Goal: Information Seeking & Learning: Learn about a topic

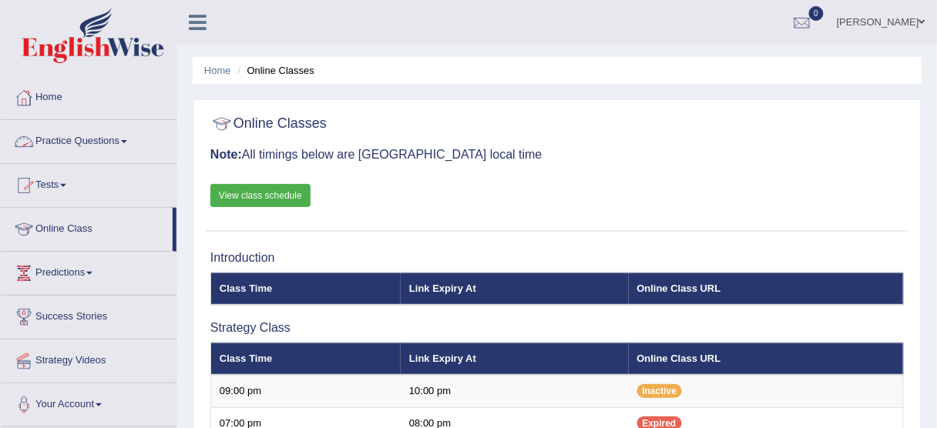
click at [78, 143] on link "Practice Questions" at bounding box center [89, 139] width 176 height 39
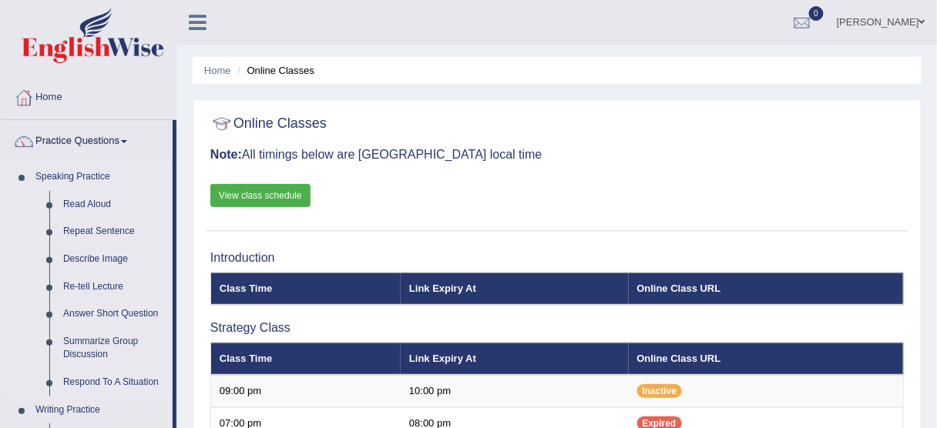
click at [85, 206] on link "Read Aloud" at bounding box center [114, 205] width 116 height 28
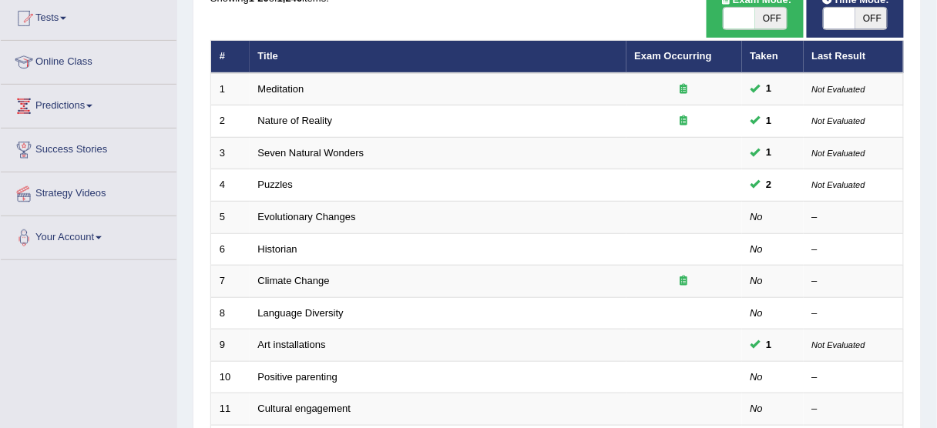
scroll to position [173, 0]
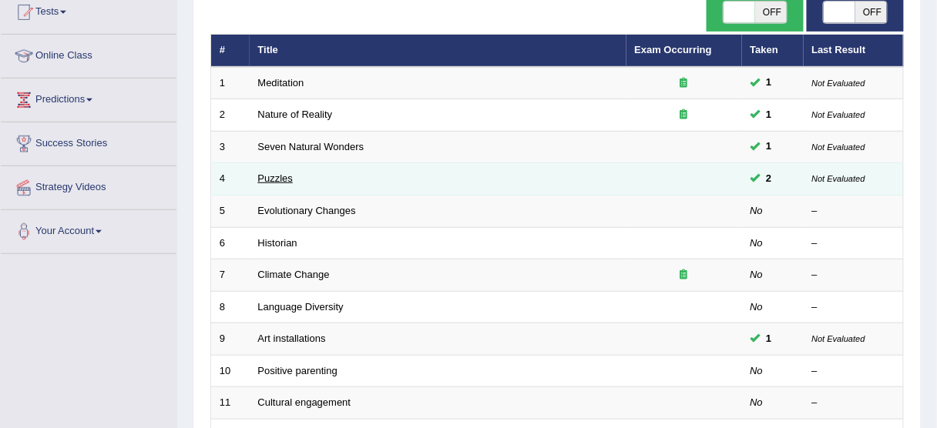
click at [277, 176] on link "Puzzles" at bounding box center [275, 179] width 35 height 12
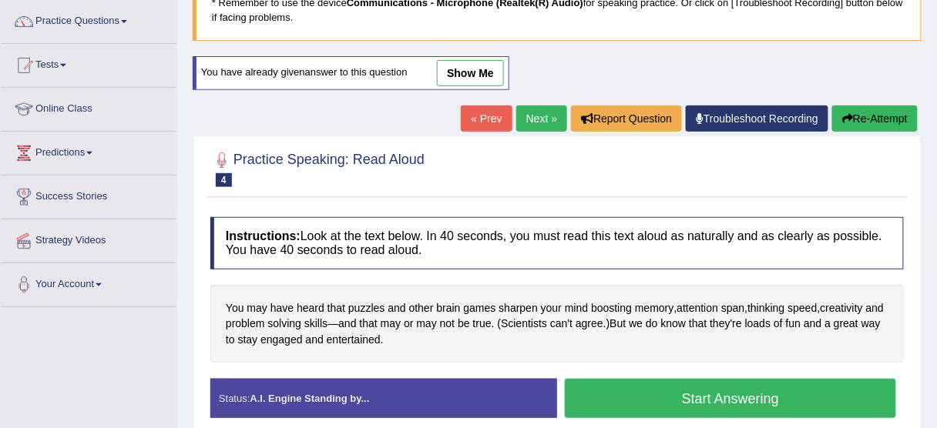
scroll to position [154, 0]
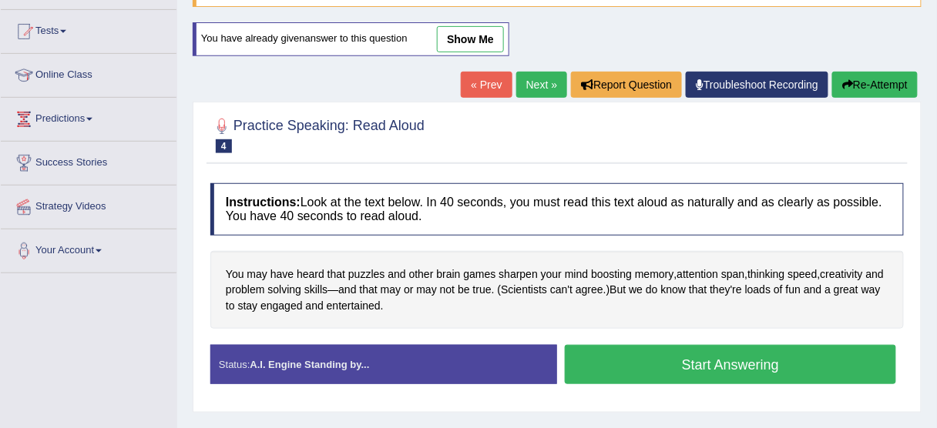
drag, startPoint x: 942, startPoint y: 42, endPoint x: 946, endPoint y: 119, distance: 77.9
click at [936, 119] on html "Toggle navigation Home Practice Questions Speaking Practice Read Aloud Repeat S…" at bounding box center [468, 60] width 937 height 428
click at [652, 350] on button "Start Answering" at bounding box center [730, 364] width 331 height 39
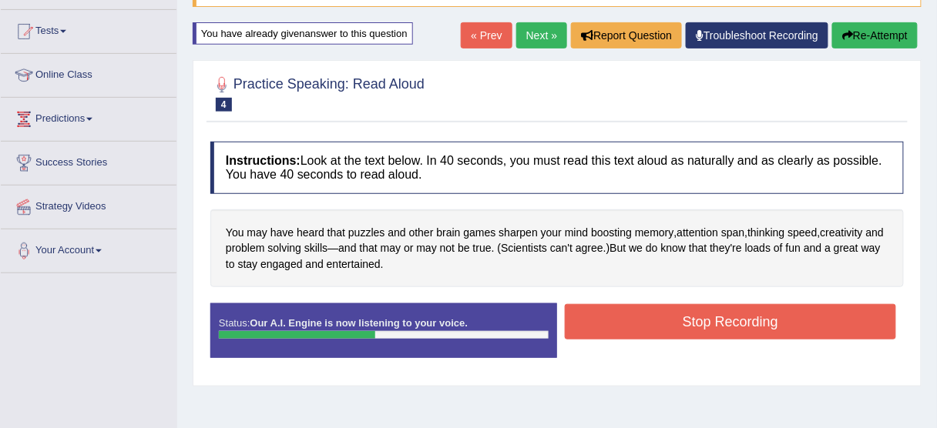
click at [671, 313] on button "Stop Recording" at bounding box center [730, 321] width 331 height 35
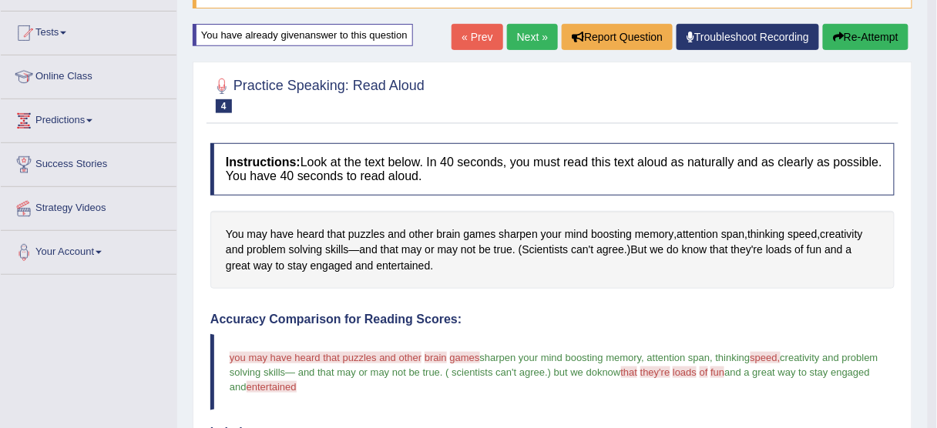
scroll to position [99, 0]
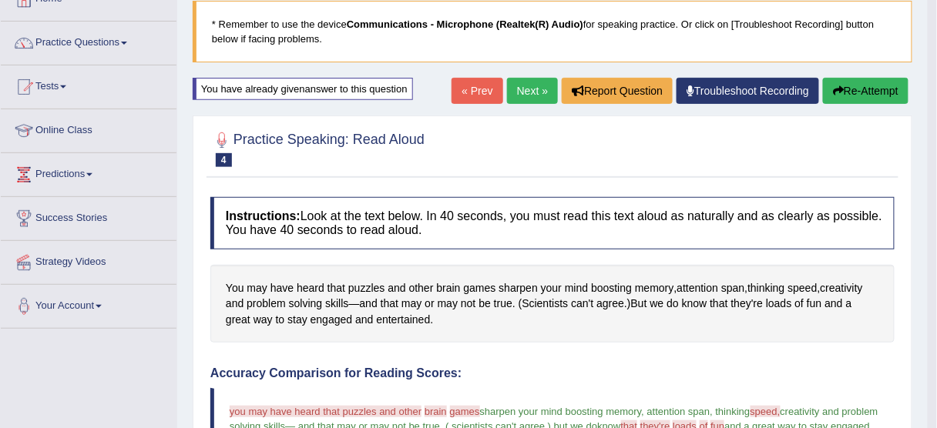
click at [868, 97] on button "Re-Attempt" at bounding box center [866, 91] width 86 height 26
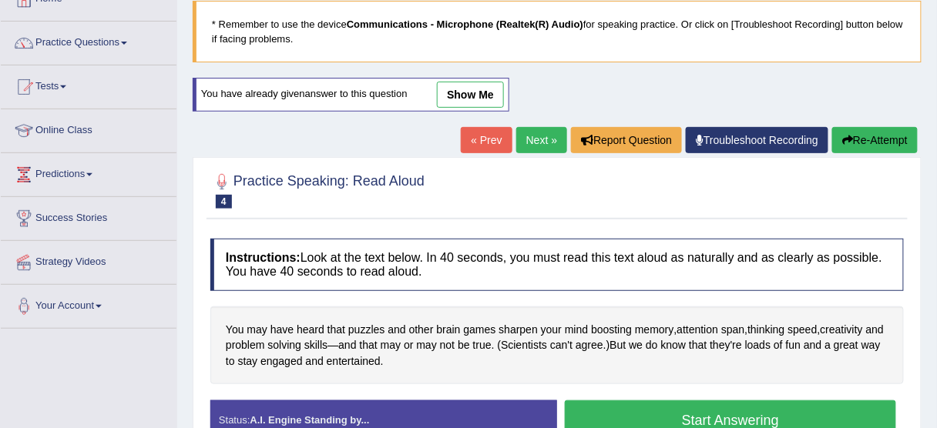
click at [701, 410] on button "Start Answering" at bounding box center [730, 420] width 331 height 39
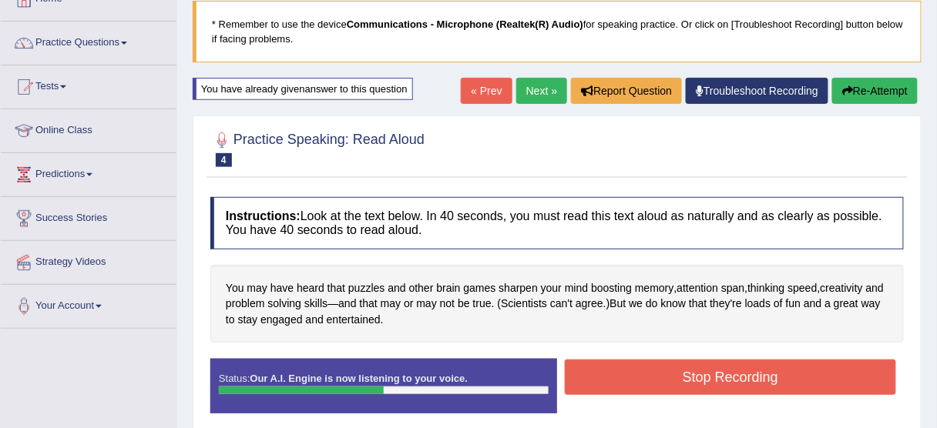
click at [652, 385] on button "Stop Recording" at bounding box center [730, 377] width 331 height 35
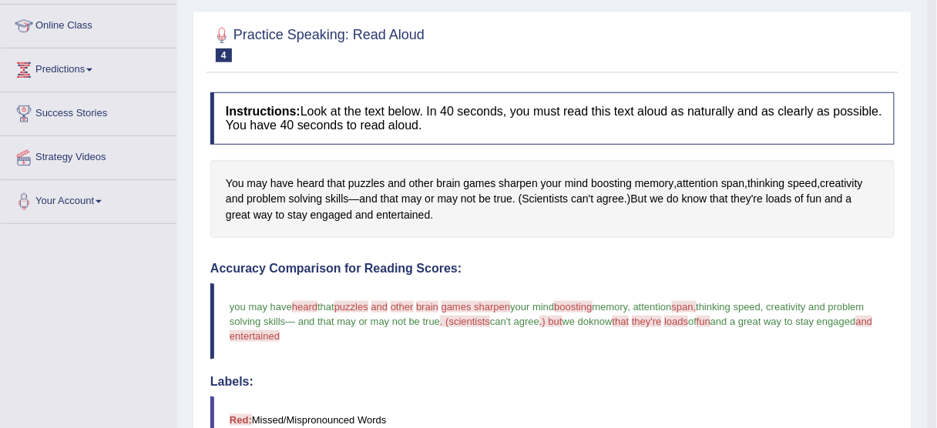
scroll to position [67, 0]
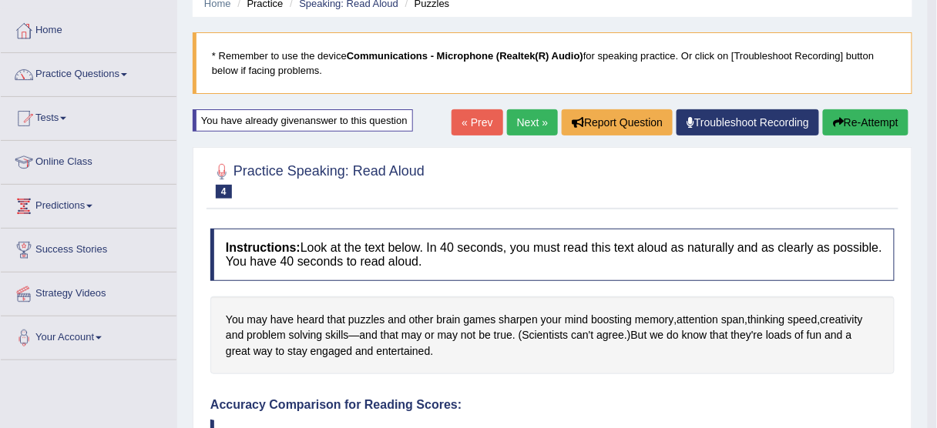
click at [871, 124] on button "Re-Attempt" at bounding box center [866, 122] width 86 height 26
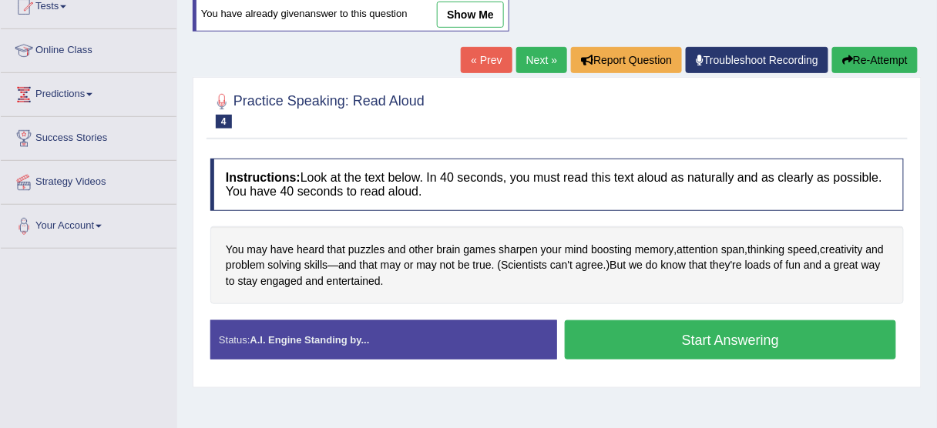
scroll to position [189, 0]
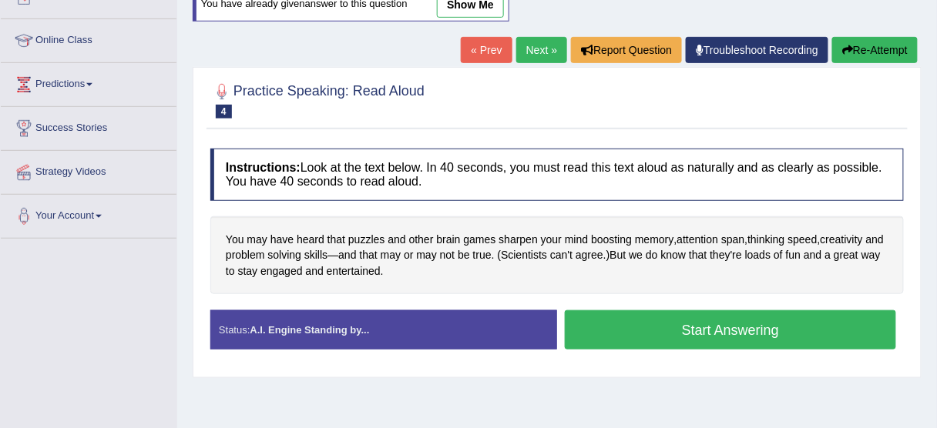
click at [721, 329] on button "Start Answering" at bounding box center [730, 329] width 331 height 39
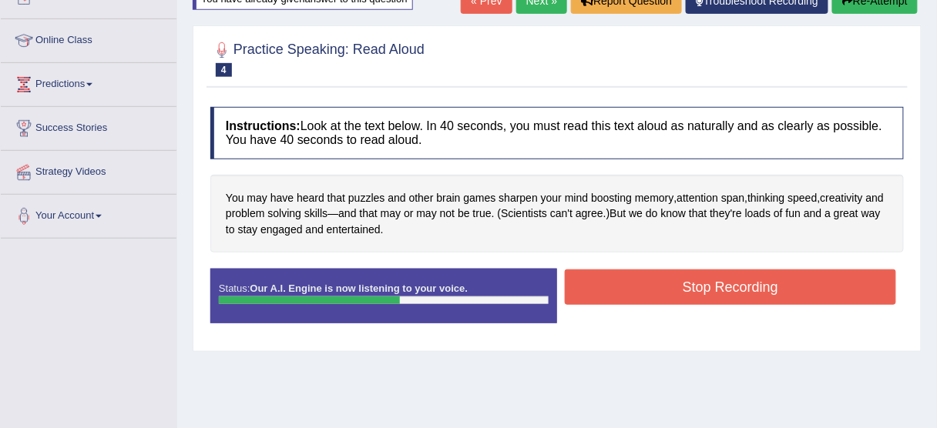
click at [712, 287] on button "Stop Recording" at bounding box center [730, 287] width 331 height 35
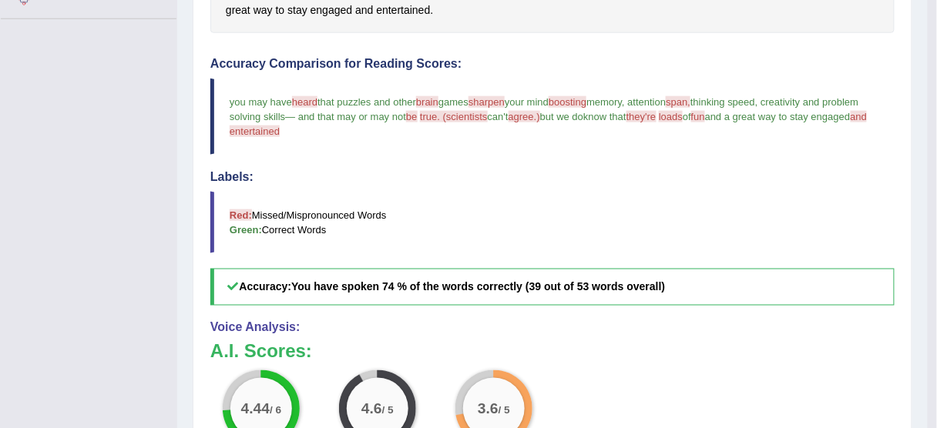
scroll to position [302, 0]
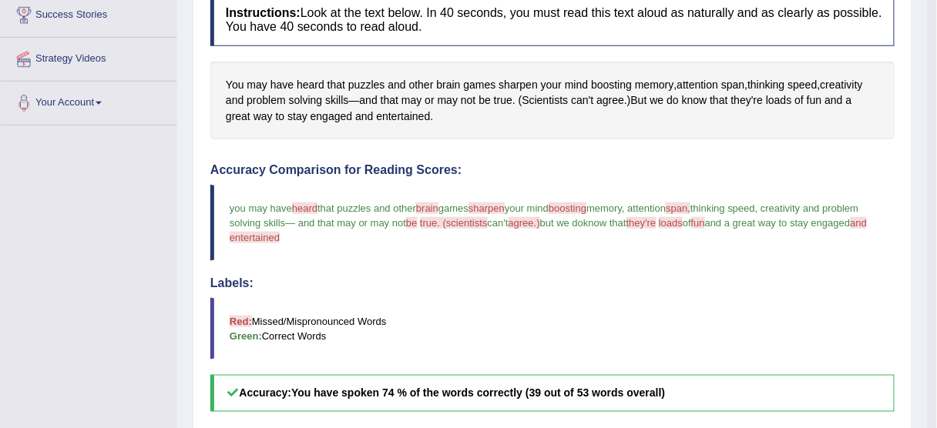
click at [656, 313] on blockquote "Red: Missed/Mispronounced Words Green: Correct Words" at bounding box center [552, 329] width 684 height 62
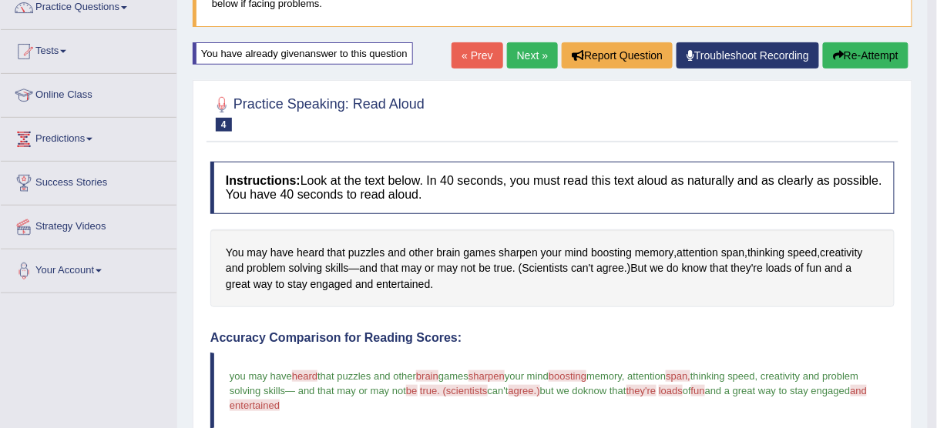
scroll to position [124, 0]
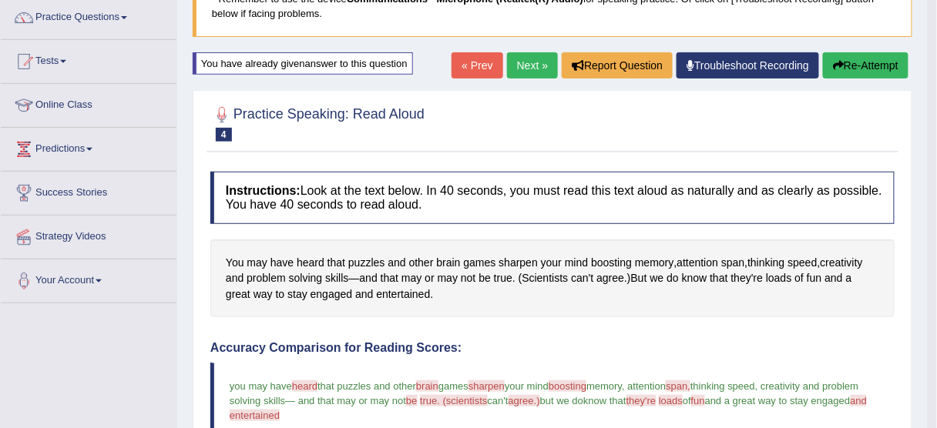
click at [541, 64] on link "Next »" at bounding box center [532, 65] width 51 height 26
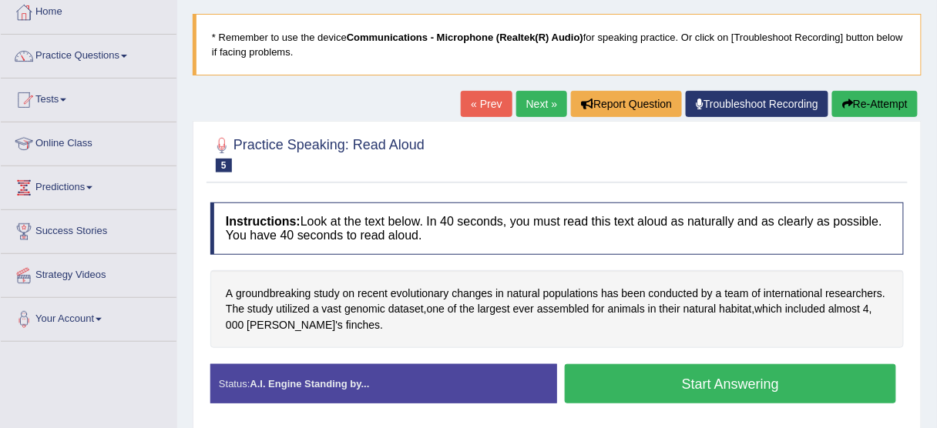
scroll to position [124, 0]
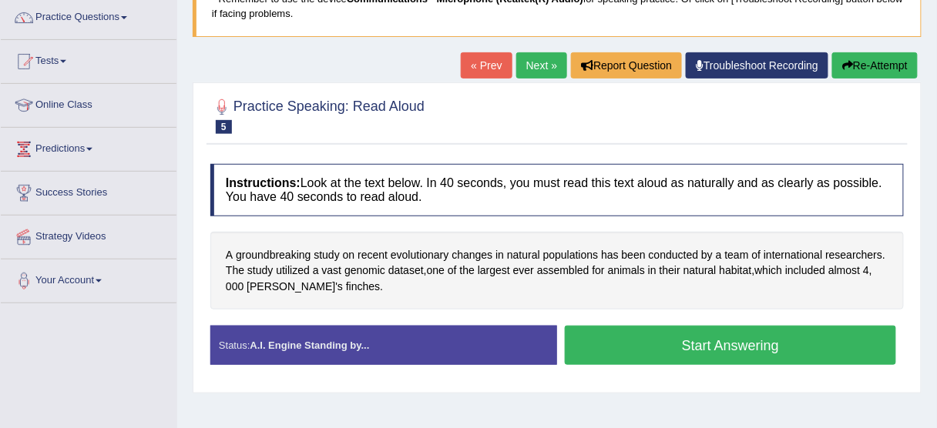
click at [713, 340] on button "Start Answering" at bounding box center [730, 345] width 331 height 39
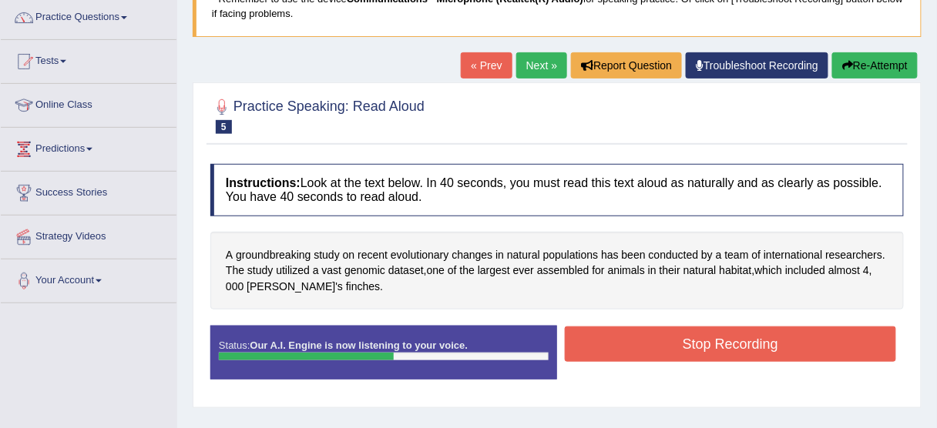
click at [713, 340] on button "Stop Recording" at bounding box center [730, 344] width 331 height 35
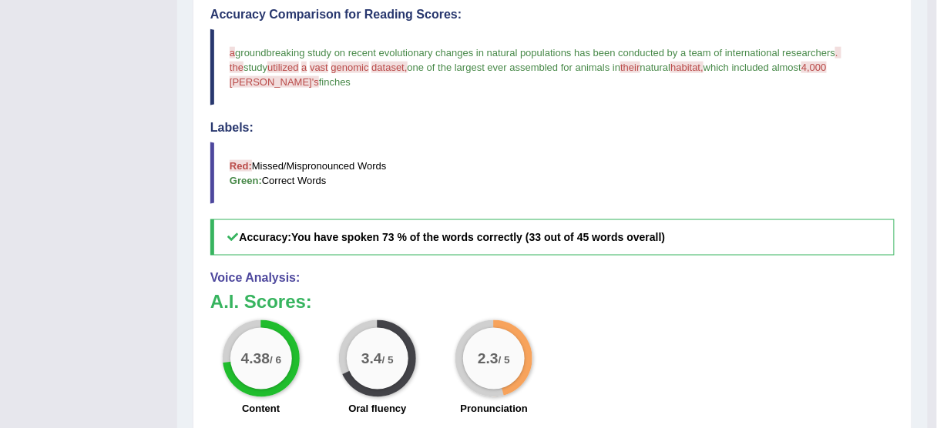
scroll to position [0, 0]
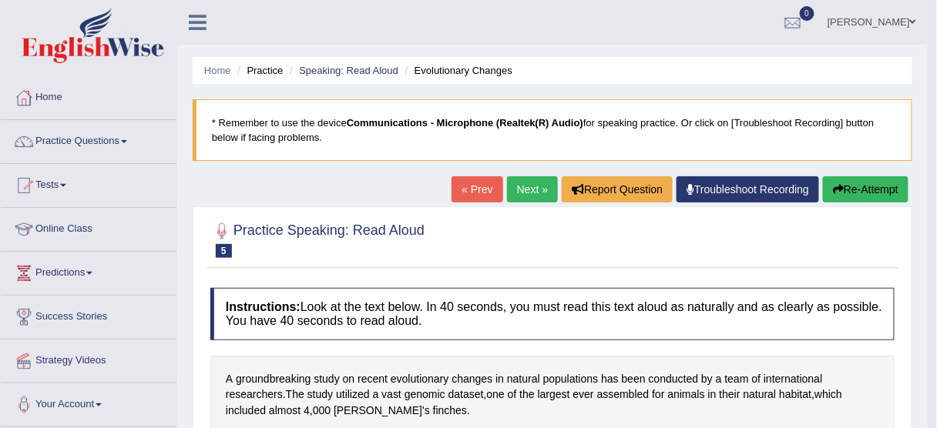
click at [838, 182] on button "Re-Attempt" at bounding box center [866, 189] width 86 height 26
click at [846, 193] on button "Re-Attempt" at bounding box center [866, 189] width 86 height 26
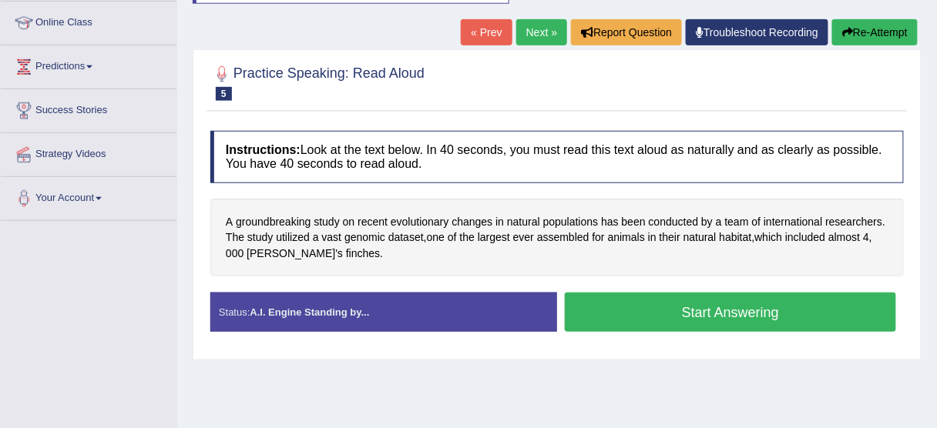
scroll to position [215, 0]
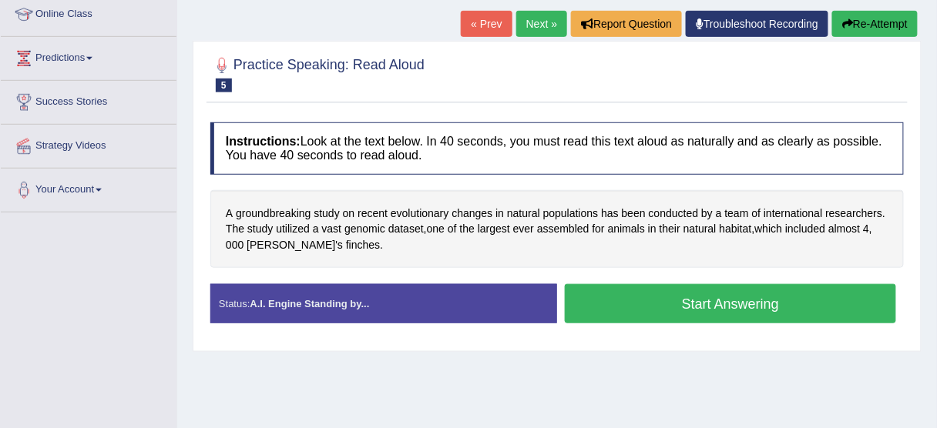
click at [661, 294] on button "Start Answering" at bounding box center [730, 303] width 331 height 39
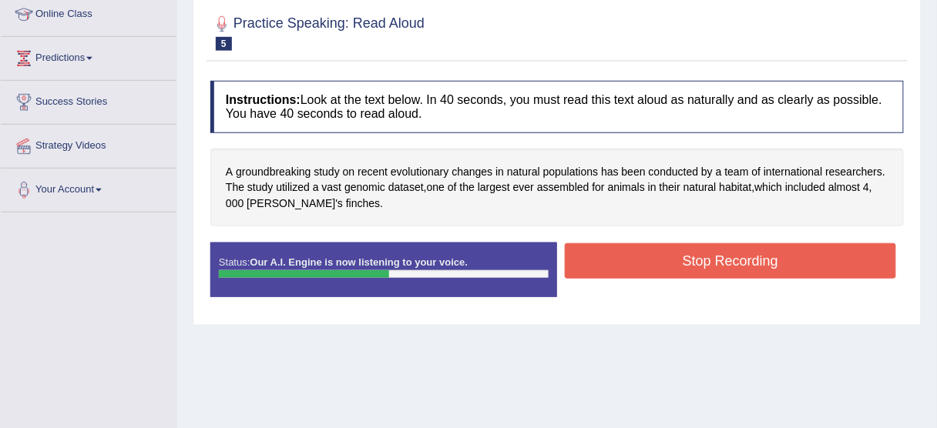
click at [693, 268] on button "Stop Recording" at bounding box center [730, 260] width 331 height 35
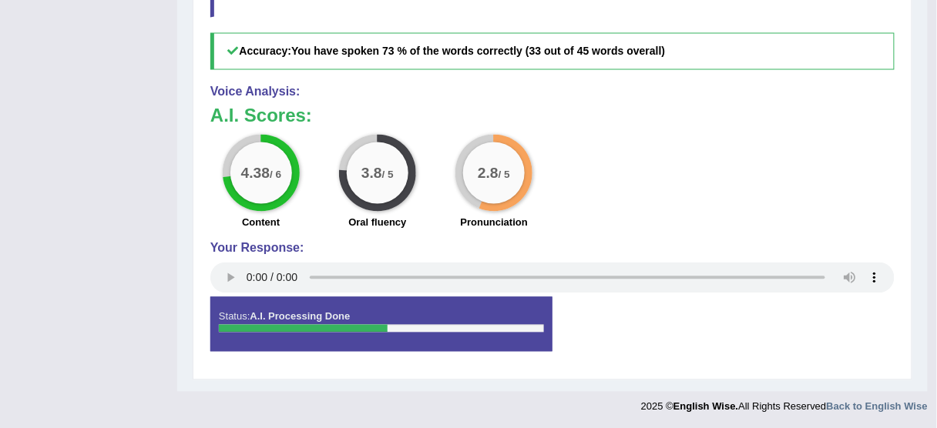
scroll to position [0, 0]
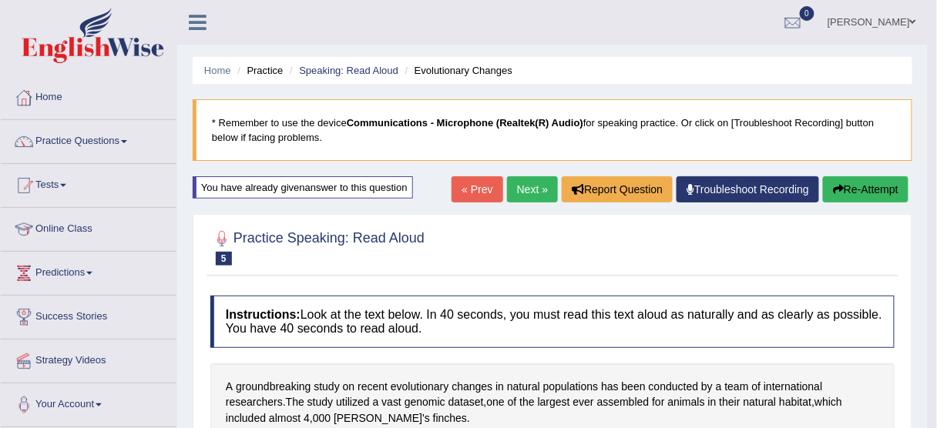
click at [531, 190] on link "Next »" at bounding box center [532, 189] width 51 height 26
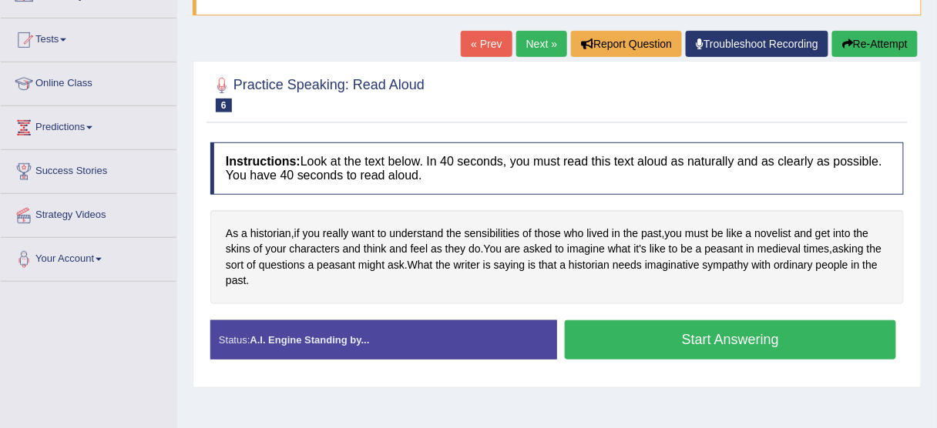
scroll to position [146, 0]
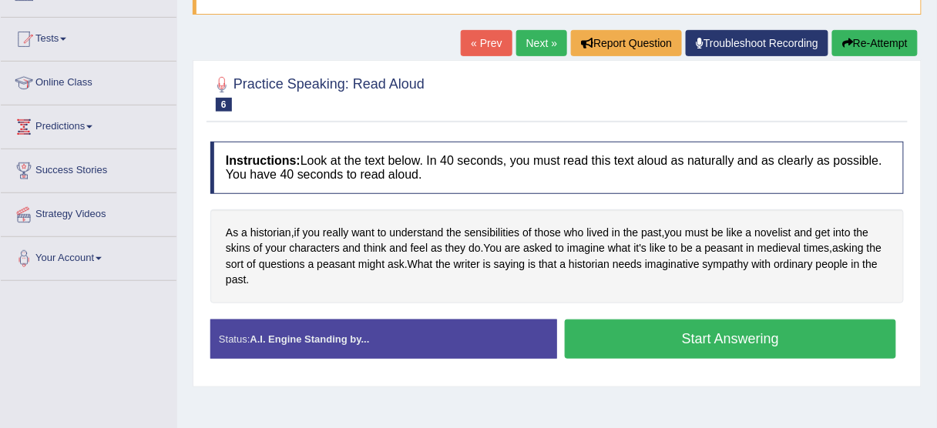
click at [699, 339] on button "Start Answering" at bounding box center [730, 339] width 331 height 39
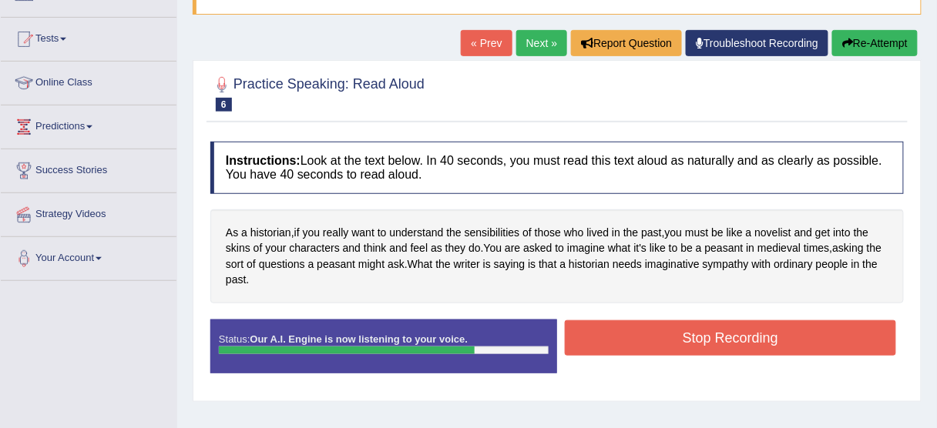
click at [699, 339] on button "Stop Recording" at bounding box center [730, 337] width 331 height 35
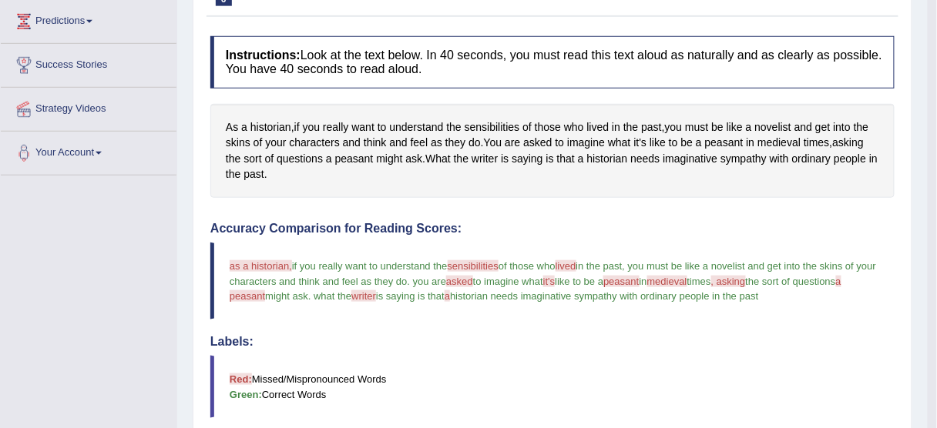
scroll to position [114, 0]
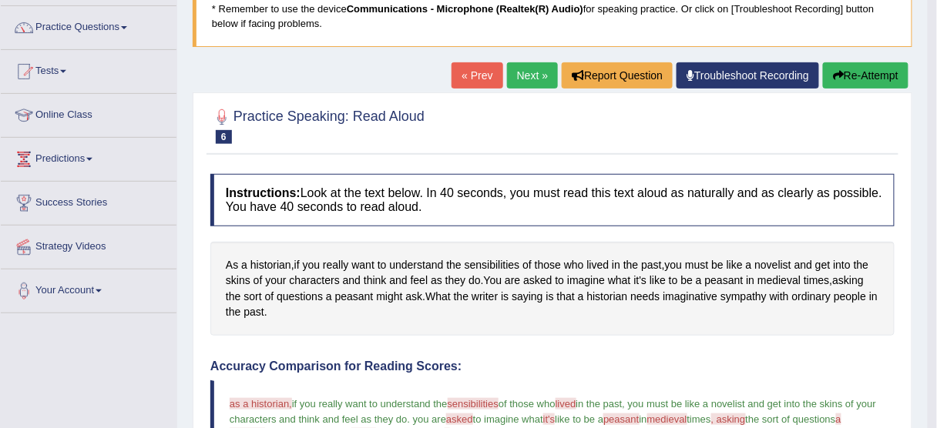
click at [538, 71] on link "Next »" at bounding box center [532, 75] width 51 height 26
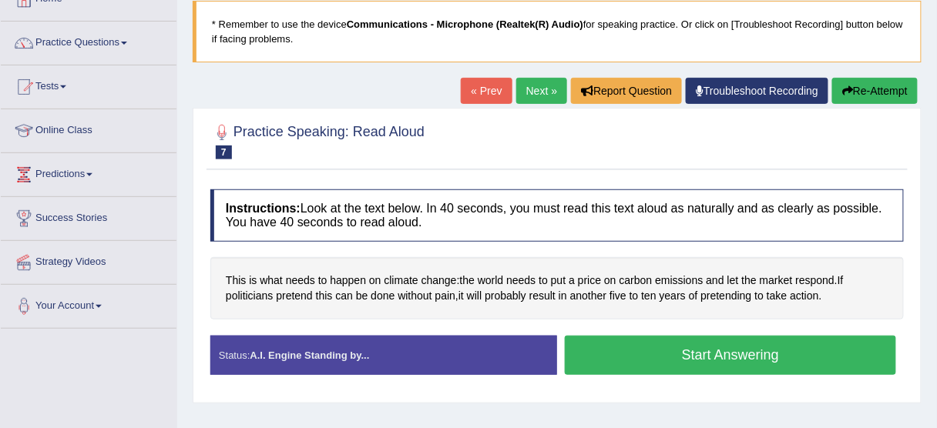
scroll to position [119, 0]
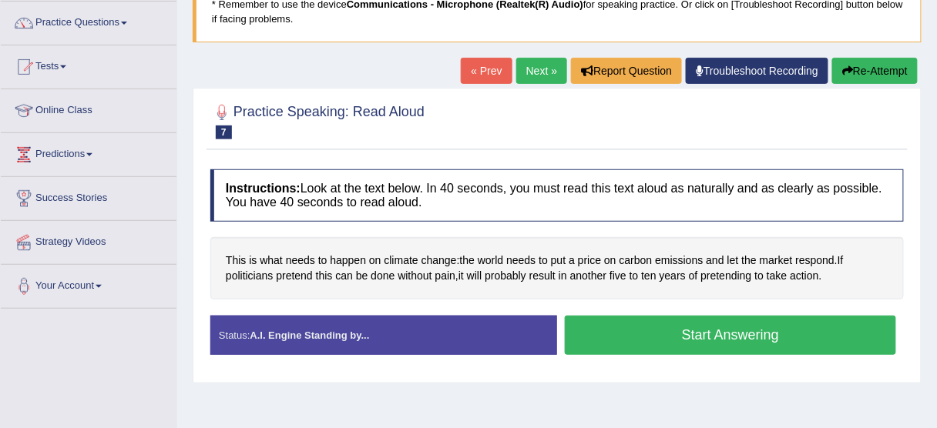
click at [738, 342] on button "Start Answering" at bounding box center [730, 335] width 331 height 39
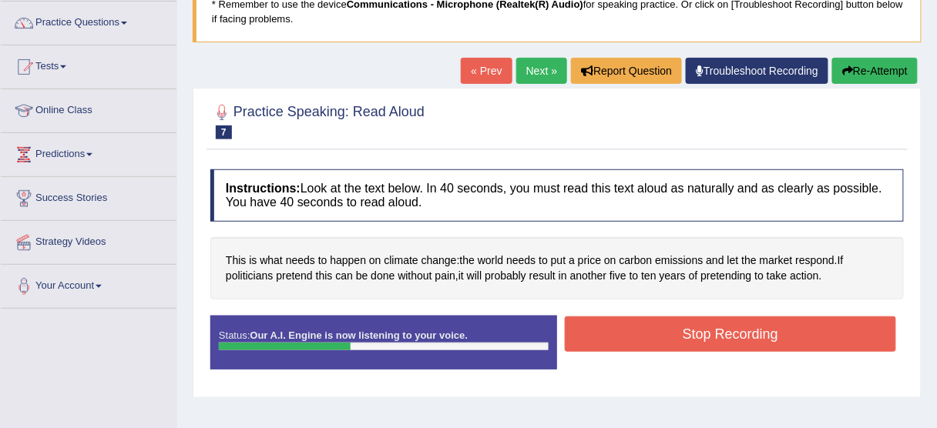
click at [738, 342] on button "Stop Recording" at bounding box center [730, 334] width 331 height 35
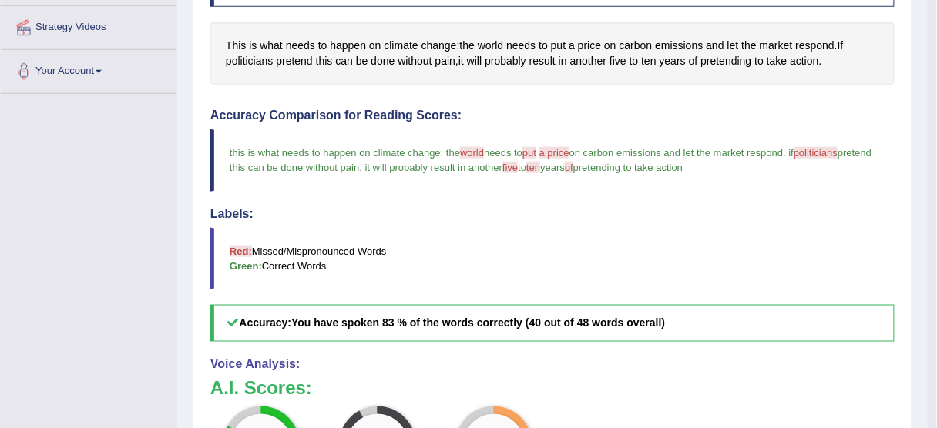
scroll to position [144, 0]
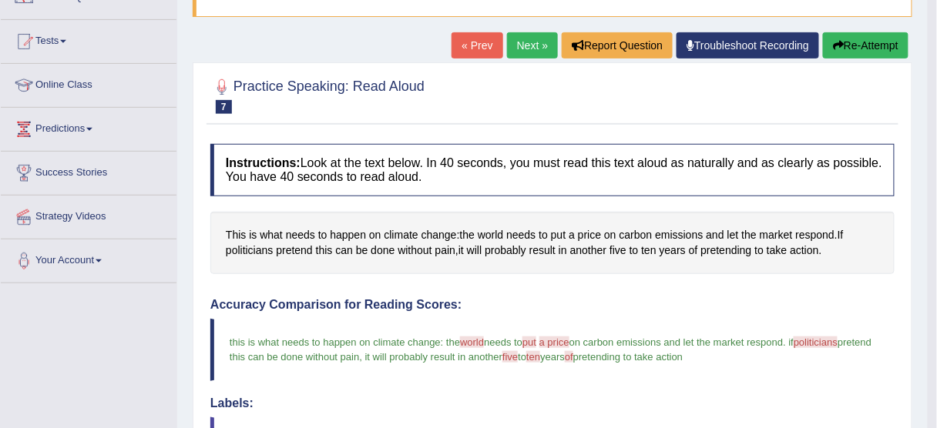
click at [512, 43] on link "Next »" at bounding box center [532, 45] width 51 height 26
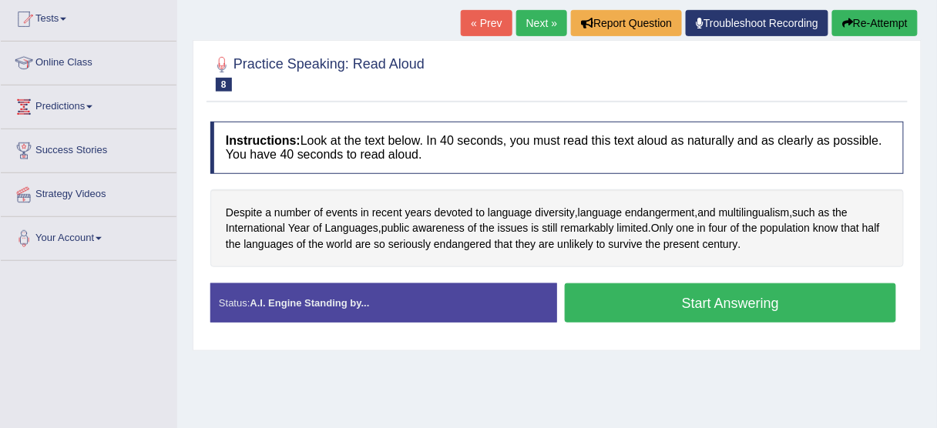
scroll to position [179, 0]
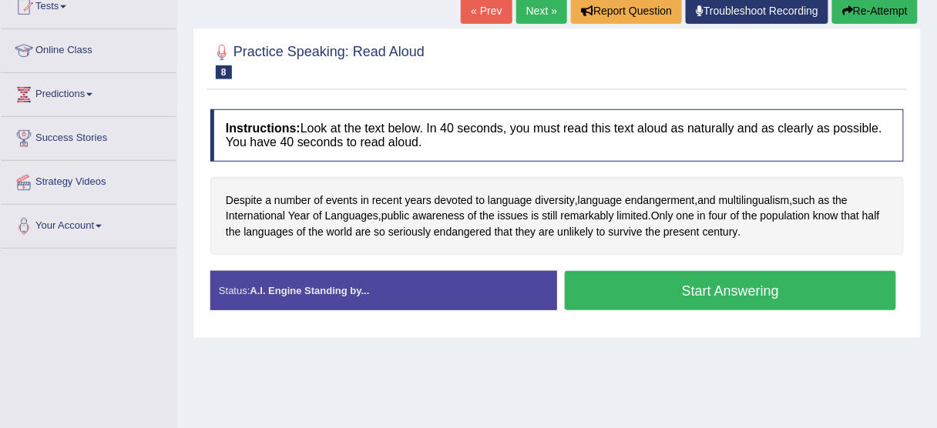
click at [793, 302] on button "Start Answering" at bounding box center [730, 290] width 331 height 39
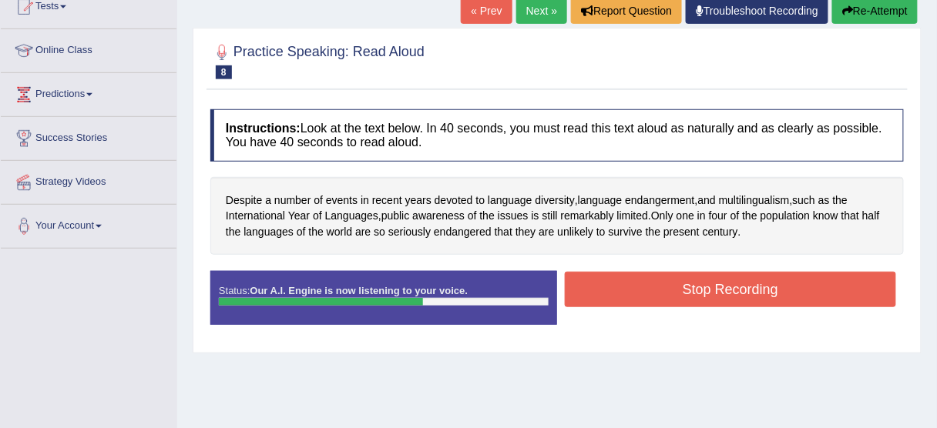
click at [733, 293] on button "Stop Recording" at bounding box center [730, 289] width 331 height 35
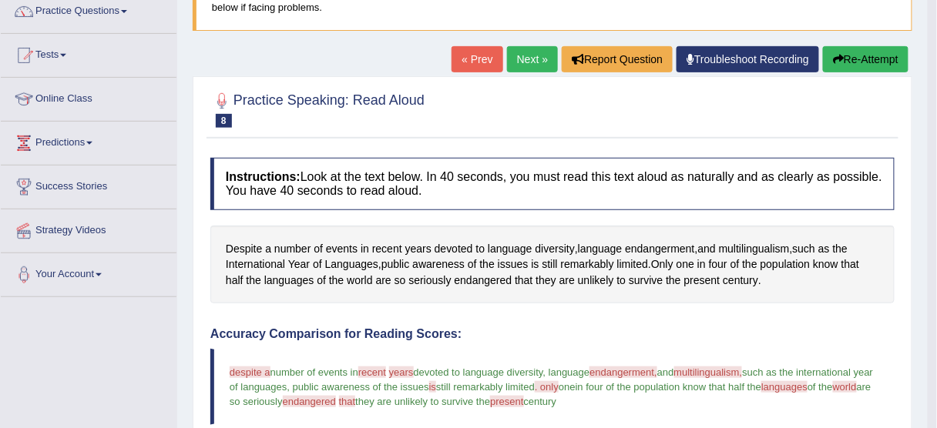
scroll to position [126, 0]
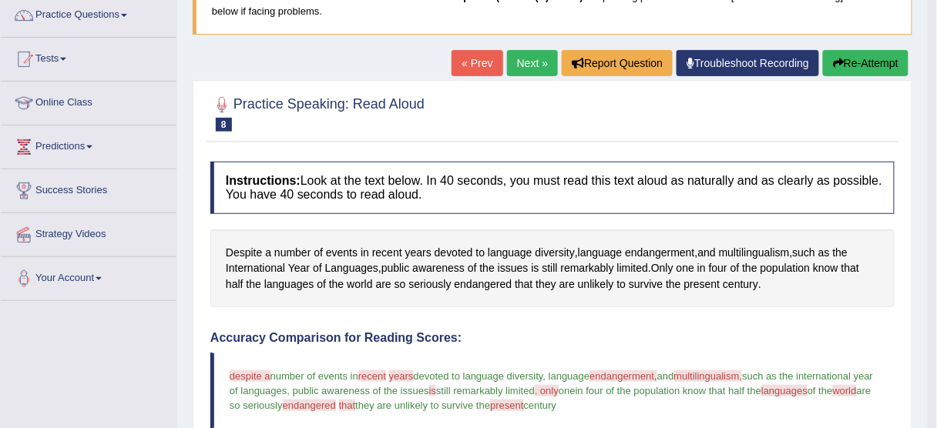
click at [539, 63] on link "Next »" at bounding box center [532, 63] width 51 height 26
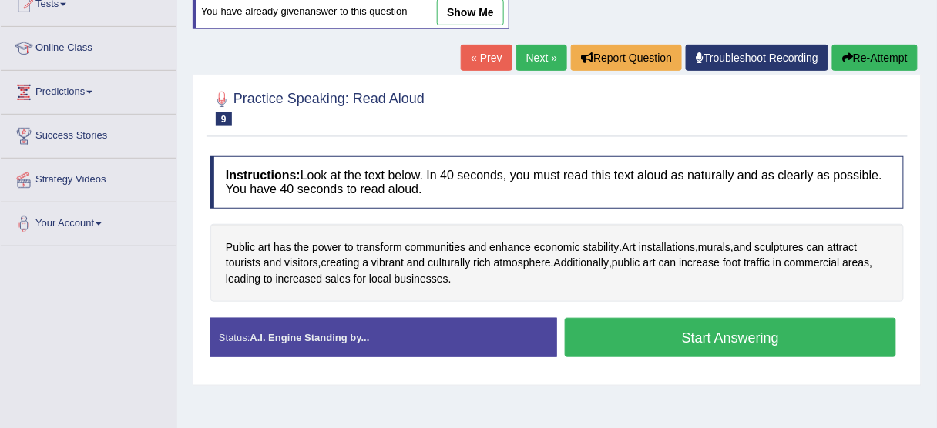
scroll to position [187, 0]
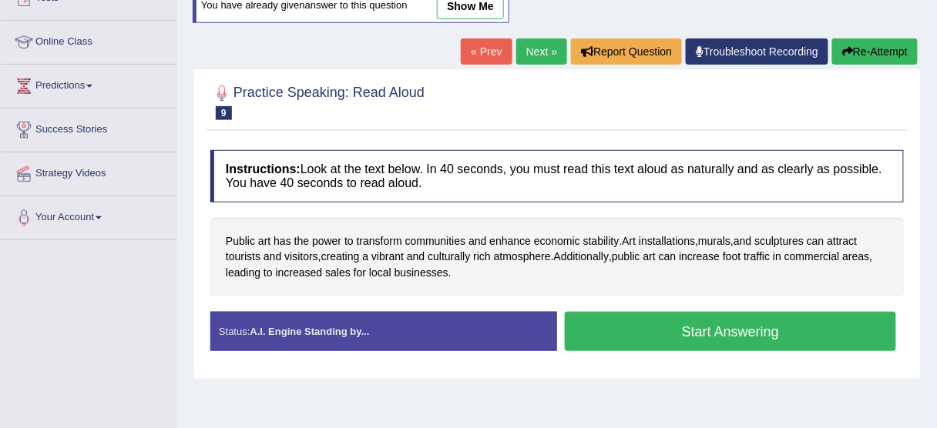
click at [707, 320] on button "Start Answering" at bounding box center [730, 331] width 331 height 39
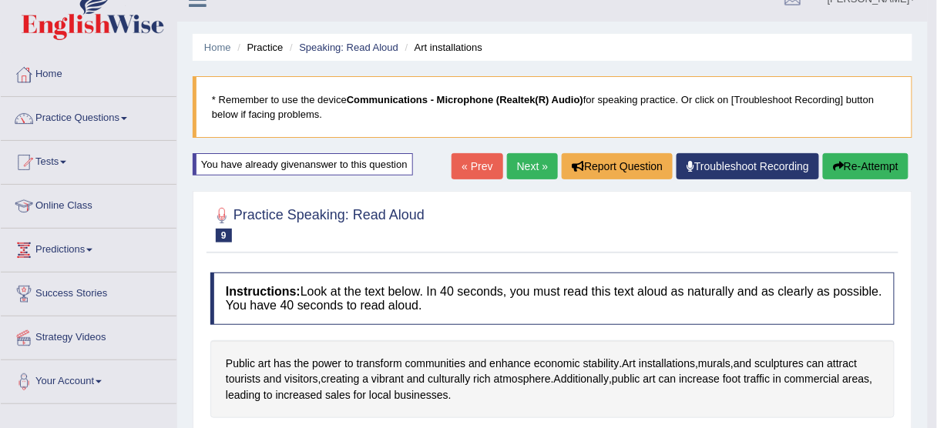
scroll to position [0, 0]
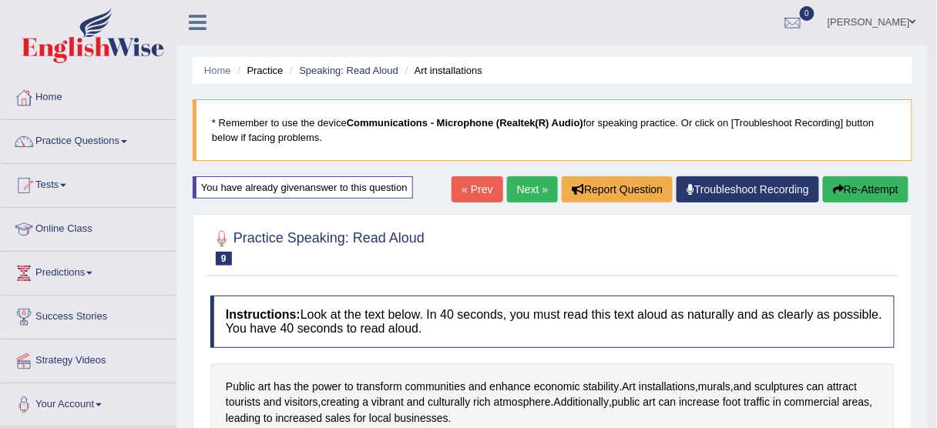
click at [863, 189] on button "Re-Attempt" at bounding box center [866, 189] width 86 height 26
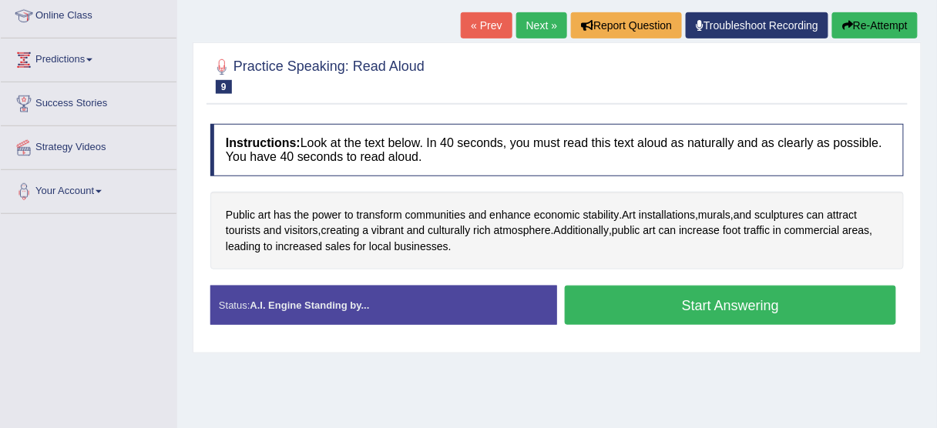
scroll to position [214, 0]
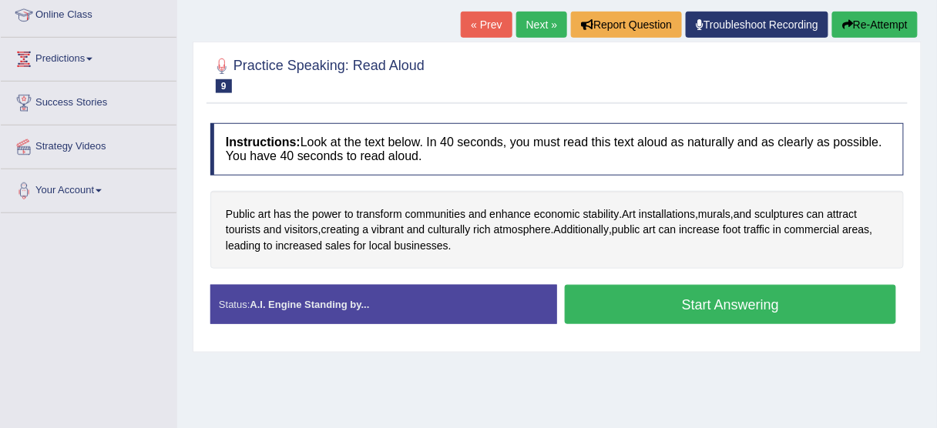
click at [761, 313] on button "Start Answering" at bounding box center [730, 304] width 331 height 39
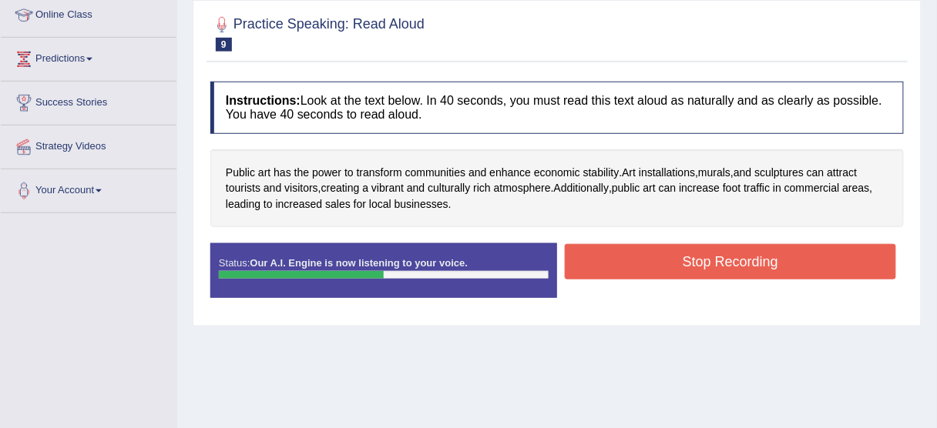
click at [725, 264] on button "Stop Recording" at bounding box center [730, 261] width 331 height 35
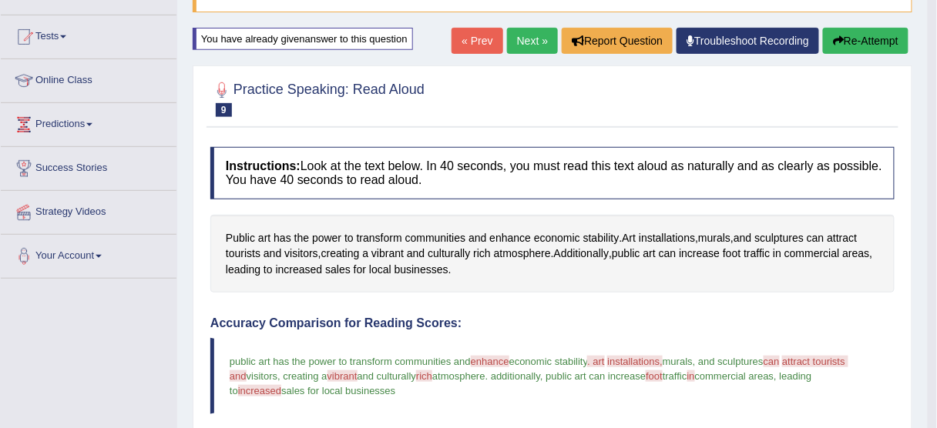
scroll to position [65, 0]
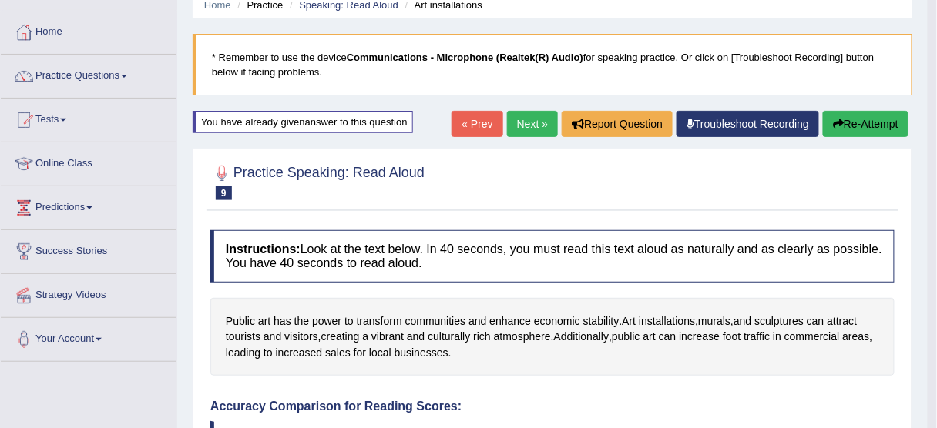
click at [527, 117] on link "Next »" at bounding box center [532, 124] width 51 height 26
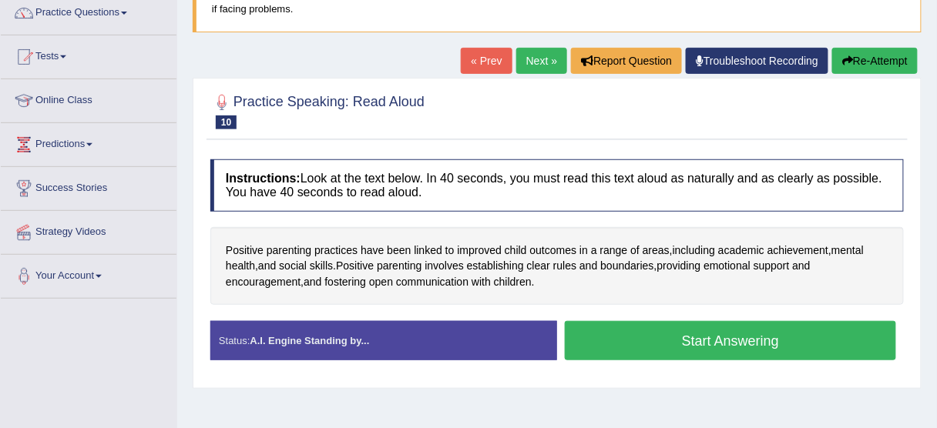
scroll to position [129, 0]
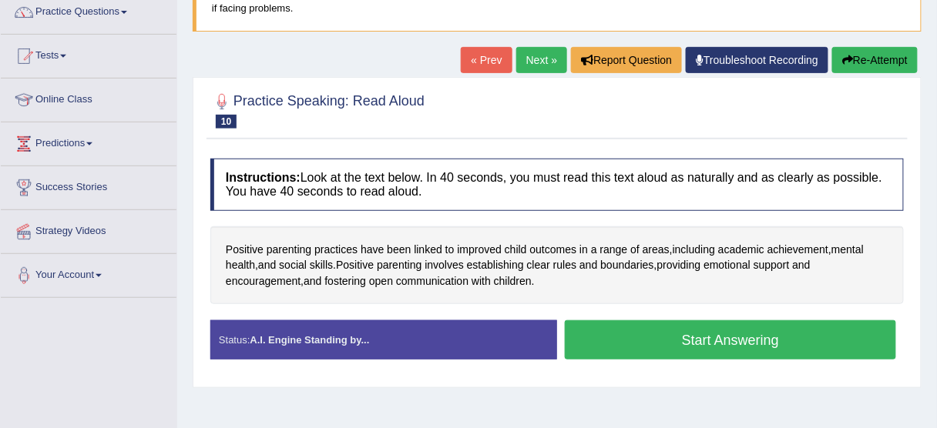
click at [661, 339] on button "Start Answering" at bounding box center [730, 339] width 331 height 39
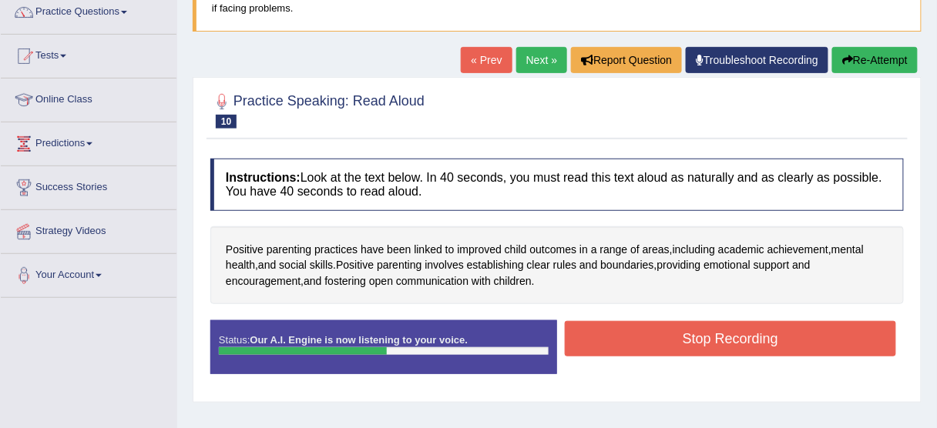
click at [721, 335] on button "Stop Recording" at bounding box center [730, 338] width 331 height 35
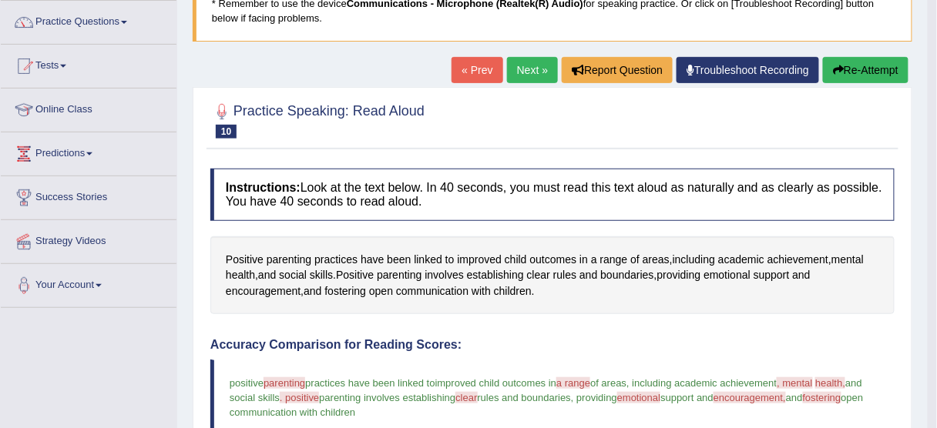
scroll to position [89, 0]
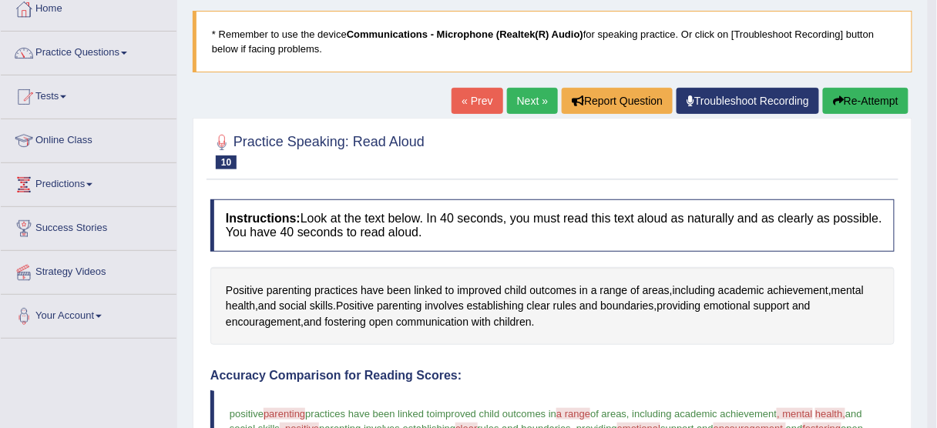
click at [529, 109] on link "Next »" at bounding box center [532, 101] width 51 height 26
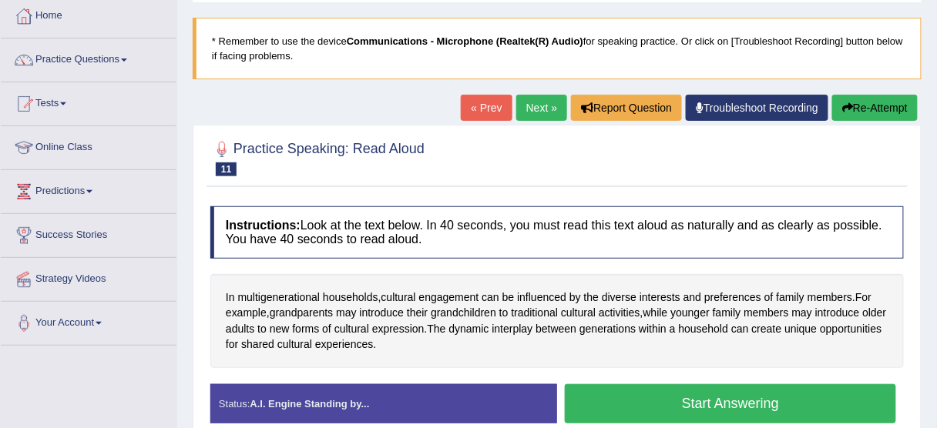
scroll to position [90, 0]
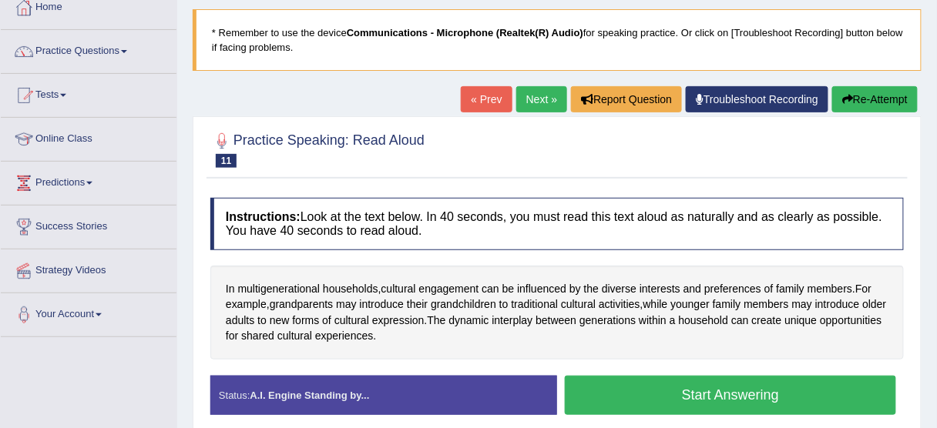
click at [693, 391] on button "Start Answering" at bounding box center [730, 395] width 331 height 39
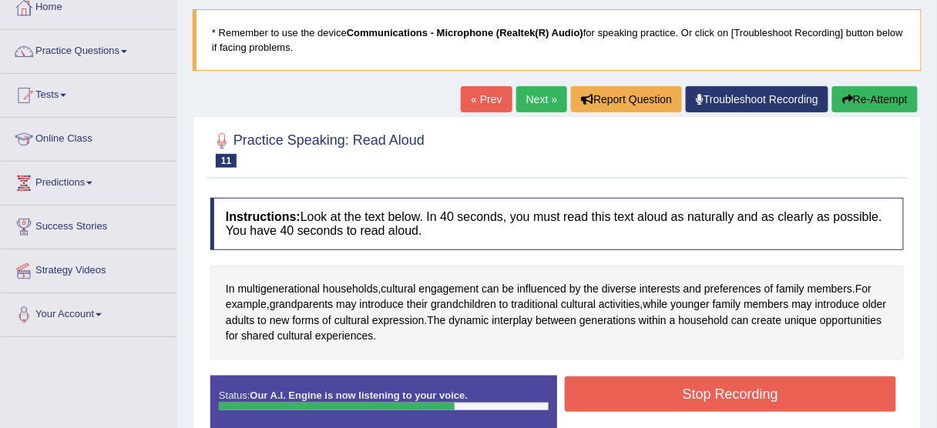
click at [657, 401] on button "Stop Recording" at bounding box center [730, 394] width 331 height 35
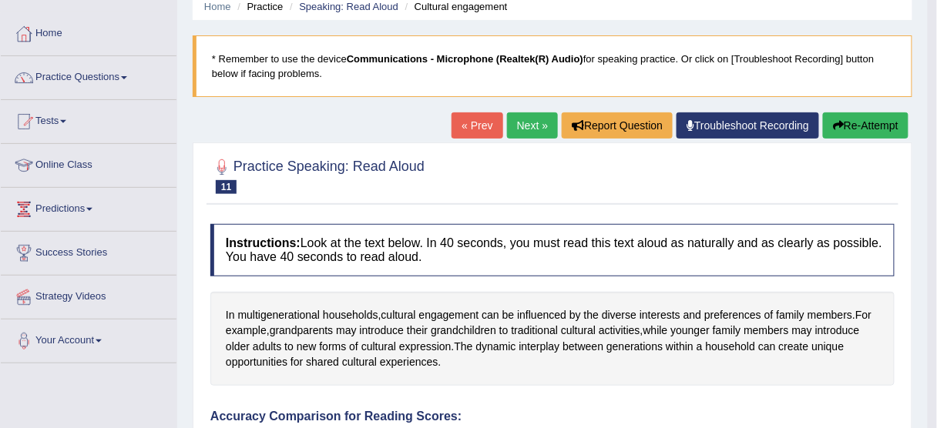
scroll to position [0, 0]
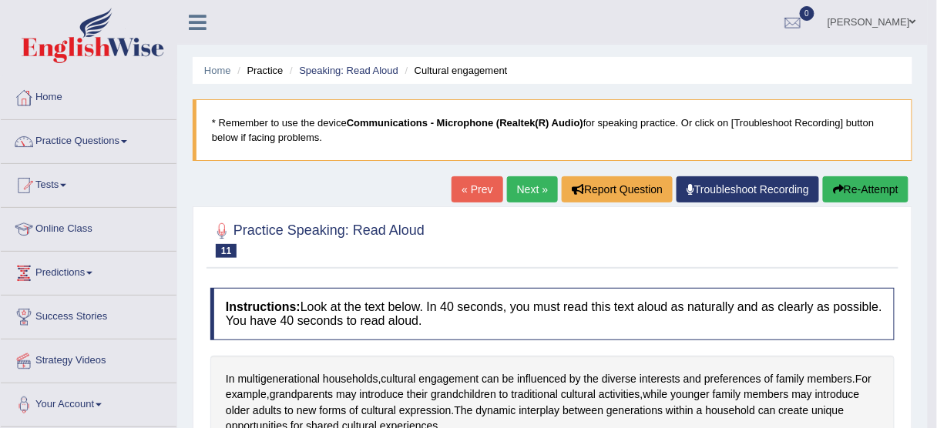
click at [529, 199] on link "Next »" at bounding box center [532, 189] width 51 height 26
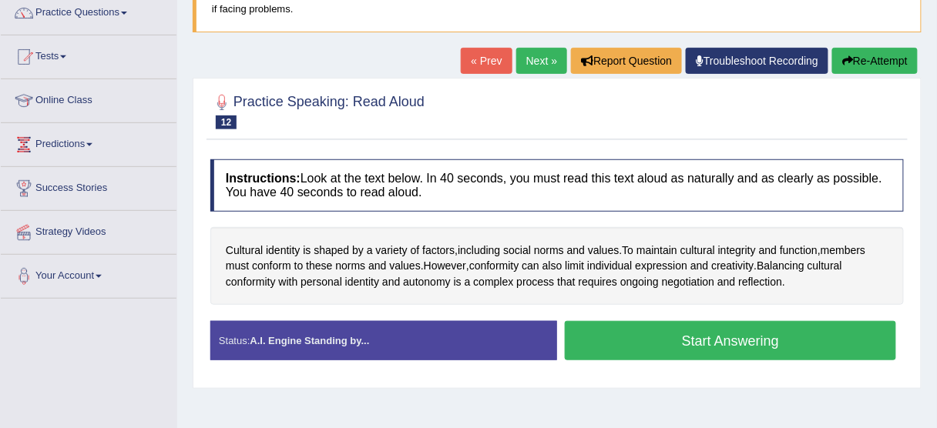
scroll to position [128, 0]
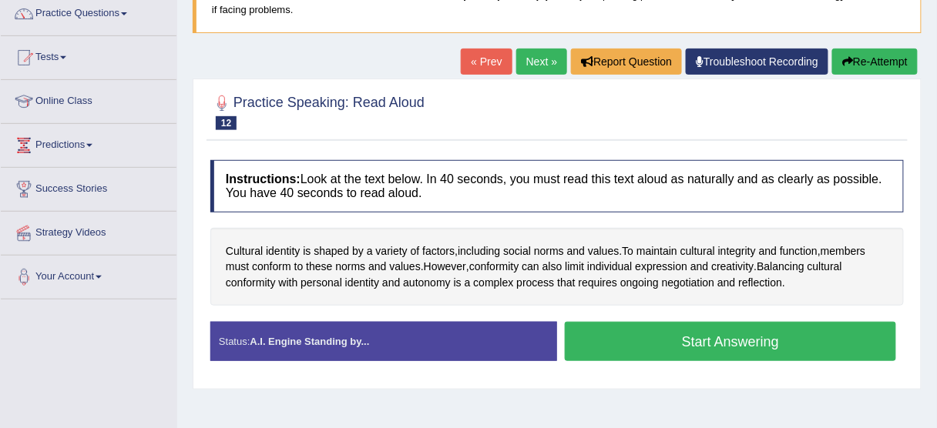
click at [770, 351] on button "Start Answering" at bounding box center [730, 341] width 331 height 39
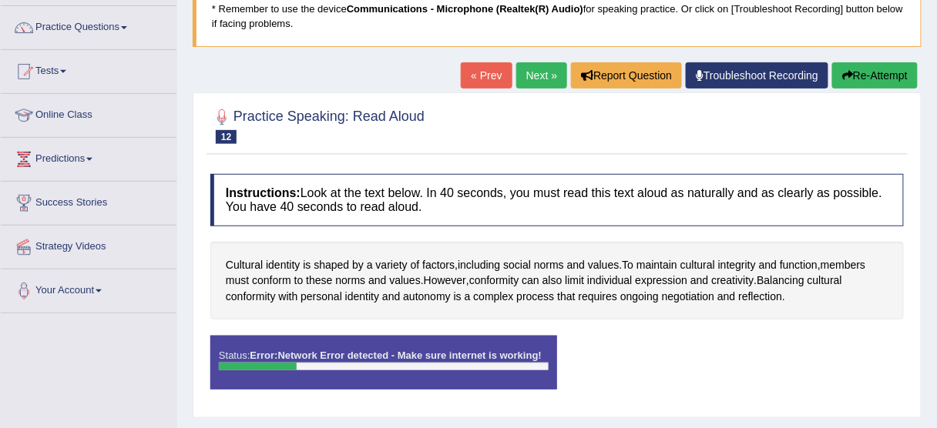
scroll to position [74, 0]
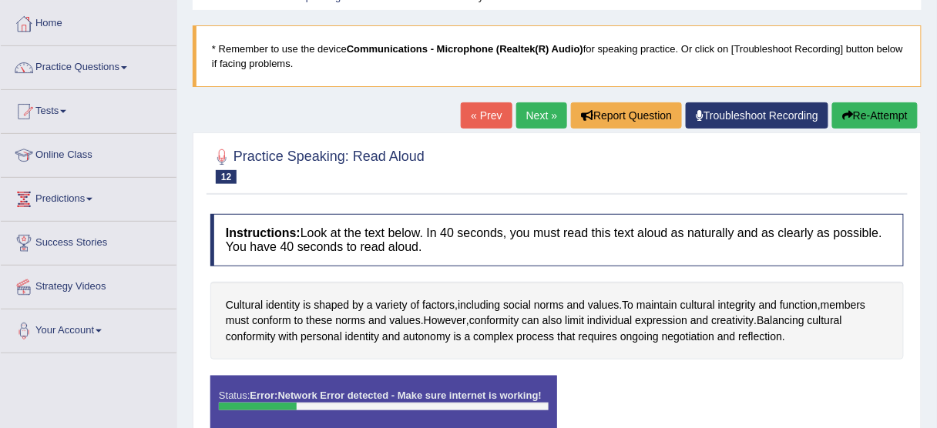
click at [855, 110] on button "Re-Attempt" at bounding box center [875, 115] width 86 height 26
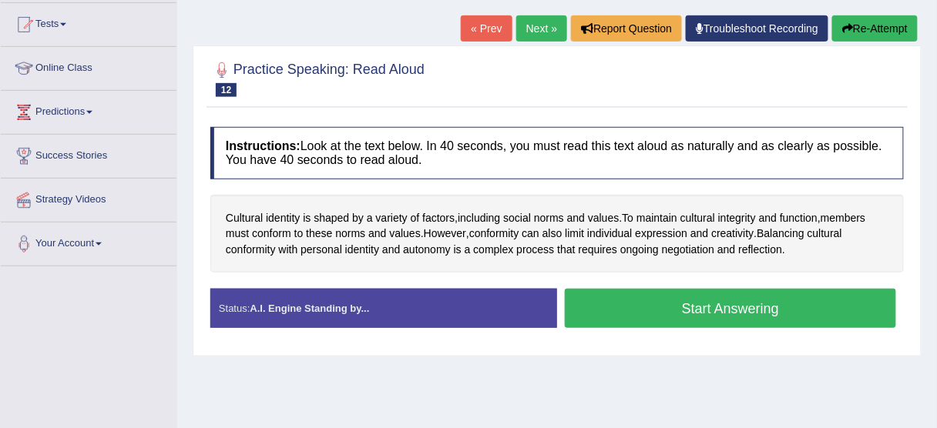
scroll to position [166, 0]
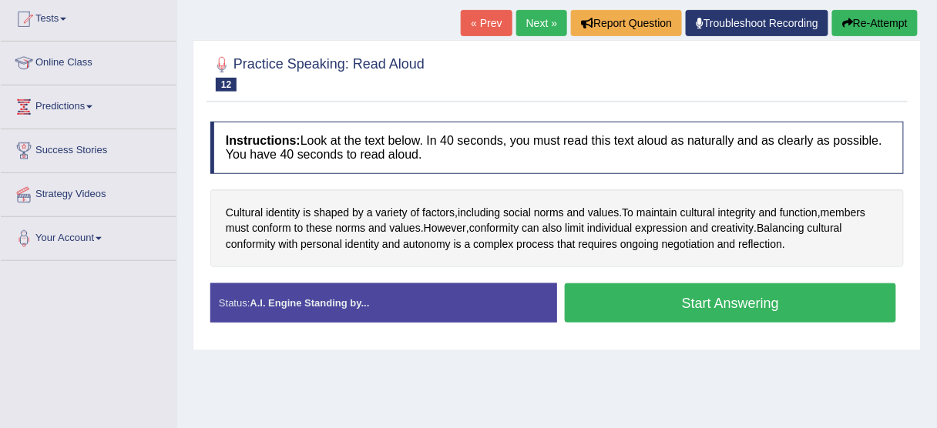
click at [740, 289] on button "Start Answering" at bounding box center [730, 302] width 331 height 39
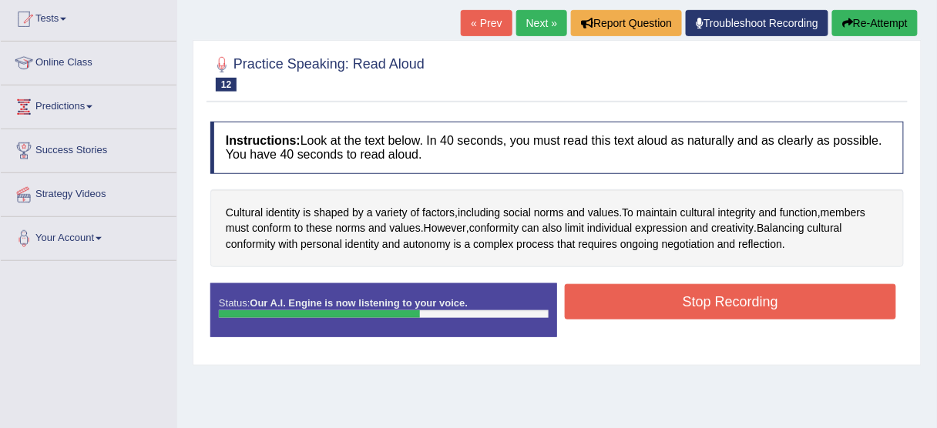
click at [740, 303] on button "Stop Recording" at bounding box center [730, 301] width 331 height 35
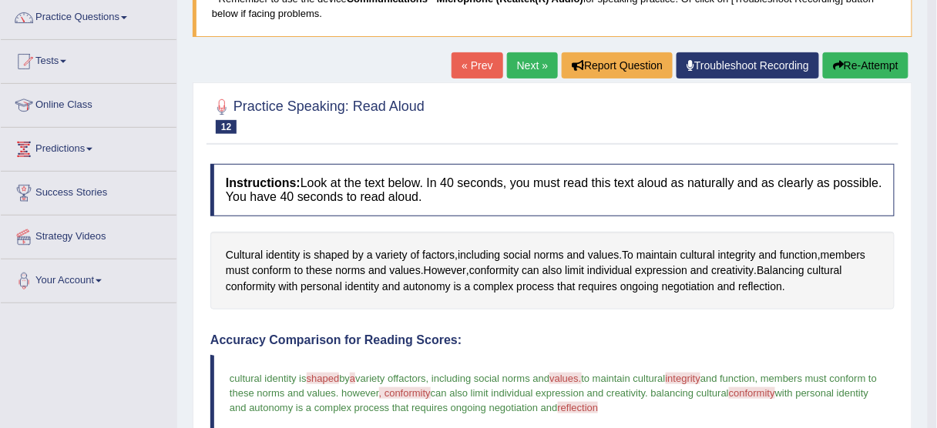
scroll to position [23, 0]
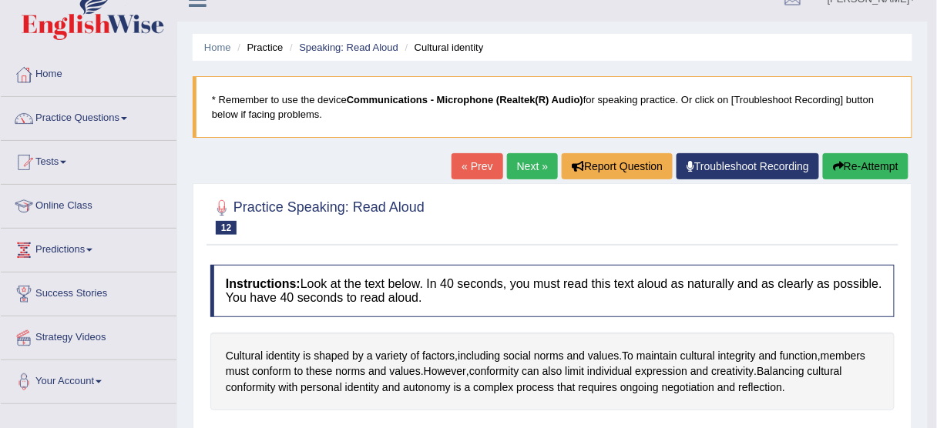
click at [538, 166] on link "Next »" at bounding box center [532, 166] width 51 height 26
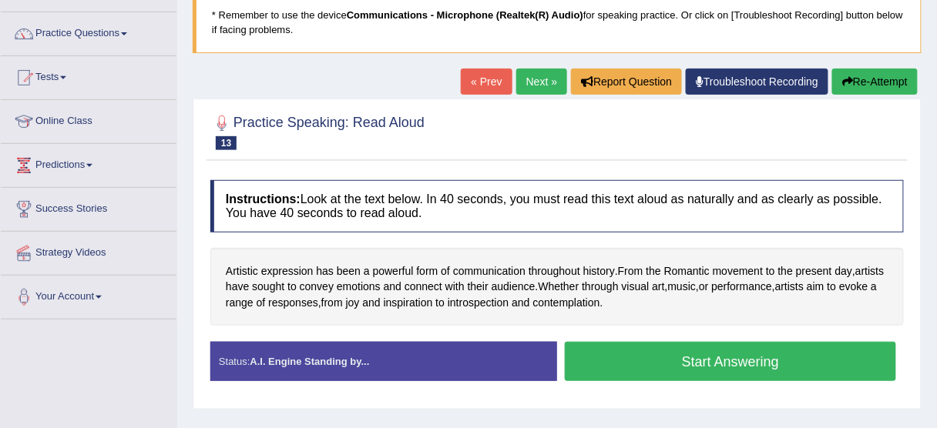
scroll to position [163, 0]
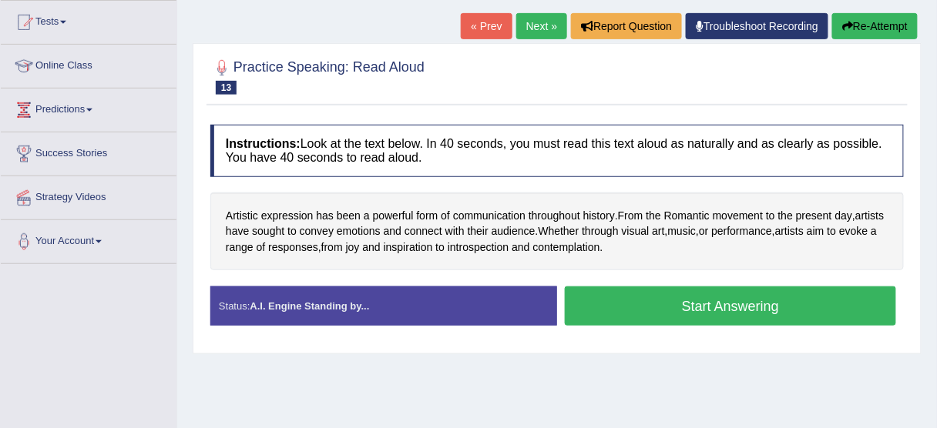
click at [735, 313] on button "Start Answering" at bounding box center [730, 306] width 331 height 39
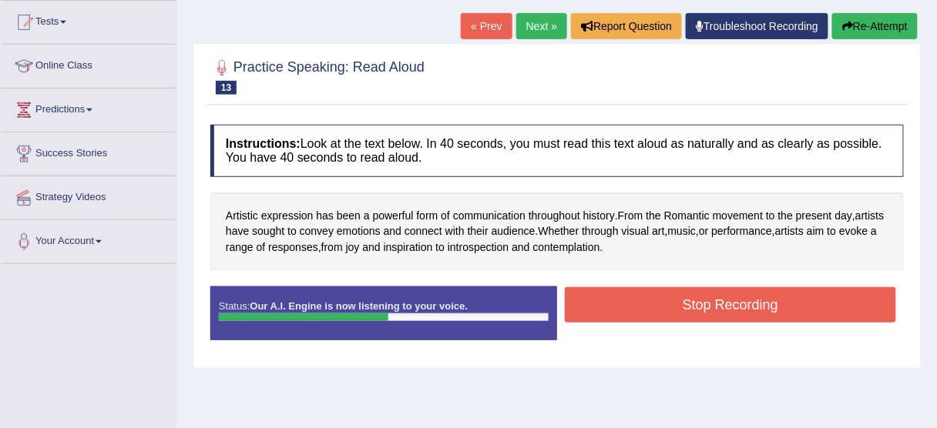
click at [720, 309] on button "Stop Recording" at bounding box center [730, 304] width 331 height 35
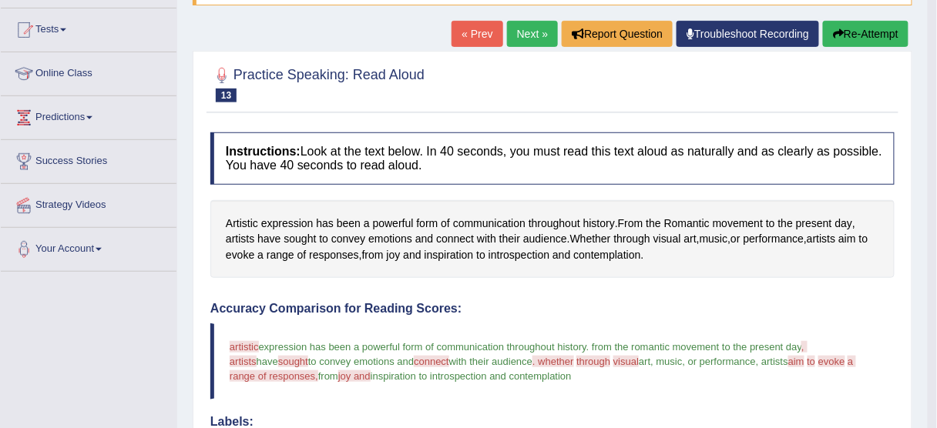
scroll to position [136, 0]
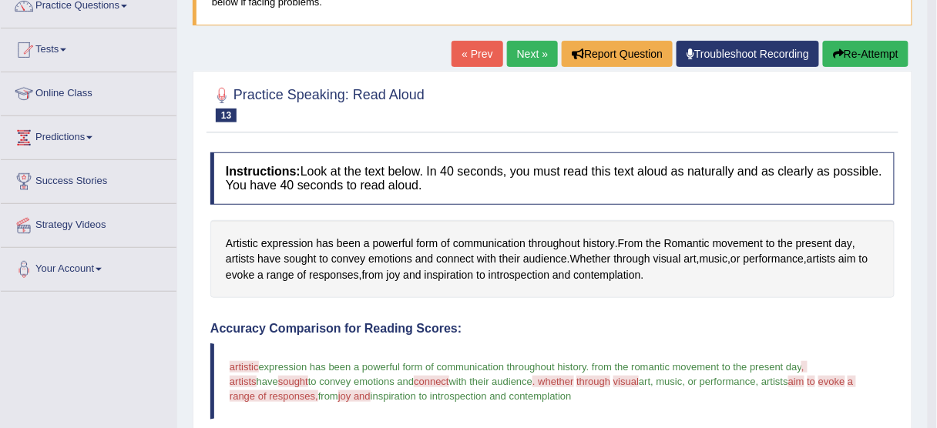
click at [527, 59] on link "Next »" at bounding box center [532, 54] width 51 height 26
